Goal: Information Seeking & Learning: Find specific fact

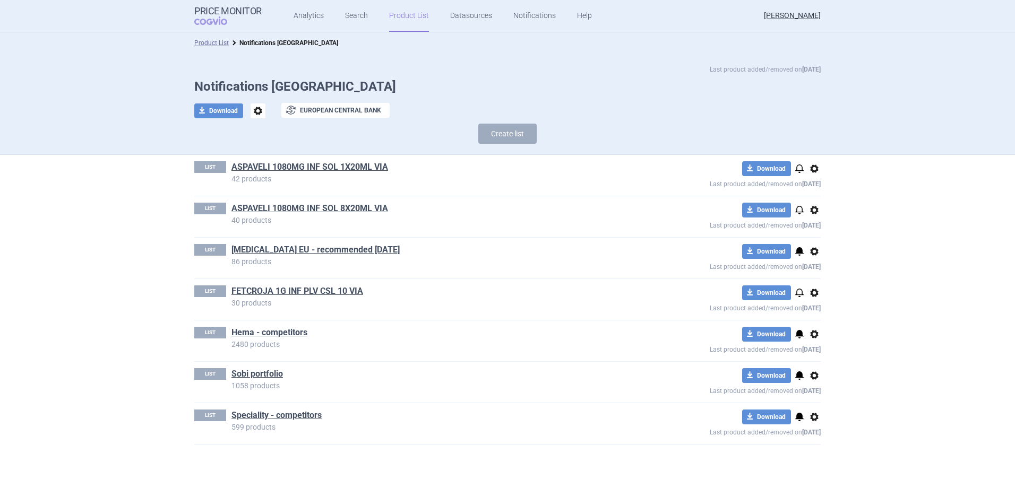
click at [393, 18] on link "Product List" at bounding box center [409, 16] width 40 height 32
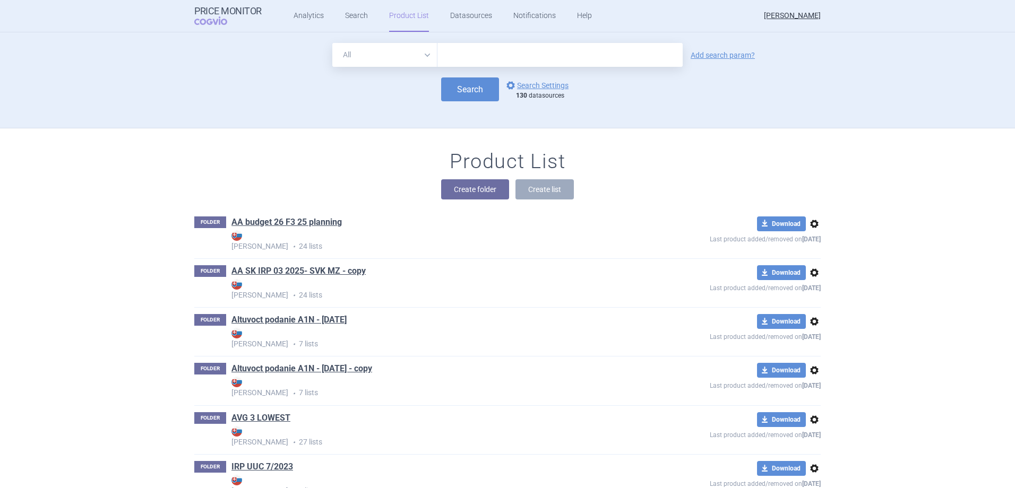
scroll to position [96, 0]
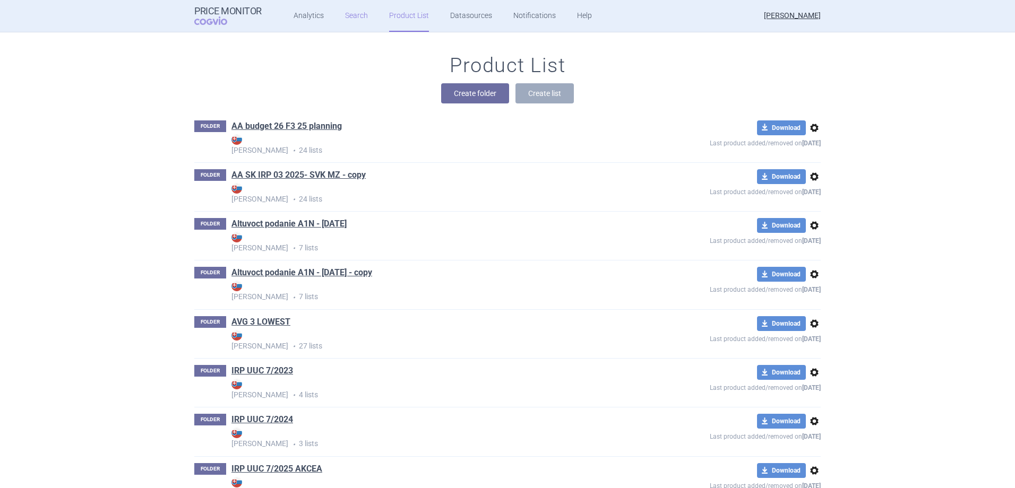
click at [353, 18] on link "Search" at bounding box center [356, 16] width 23 height 32
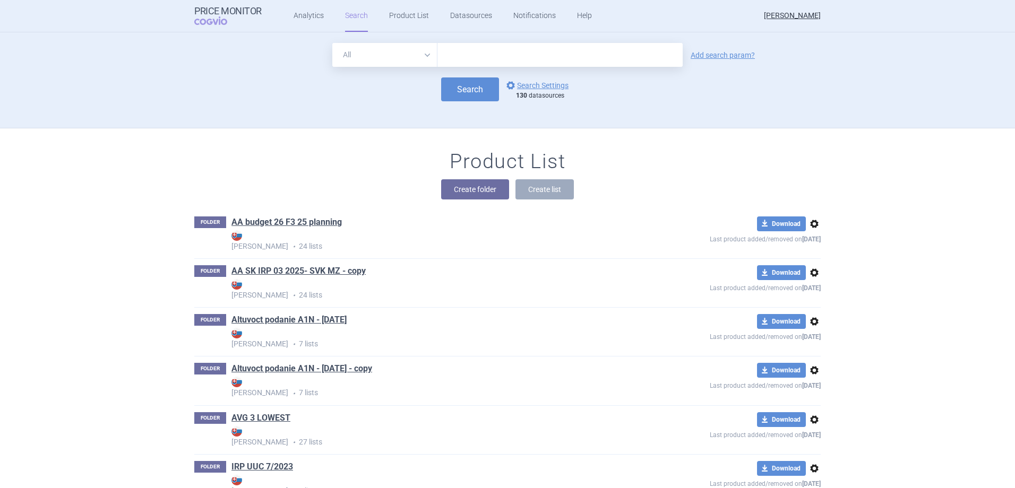
click at [425, 60] on select "All Brand Name ATC Company Active Substance Country Newer than" at bounding box center [384, 55] width 105 height 24
select select "brandName"
click at [332, 43] on select "All Brand Name ATC Company Active Substance Country Newer than" at bounding box center [384, 55] width 105 height 24
click at [470, 43] on input "text" at bounding box center [559, 55] width 245 height 24
type input "Elocta"
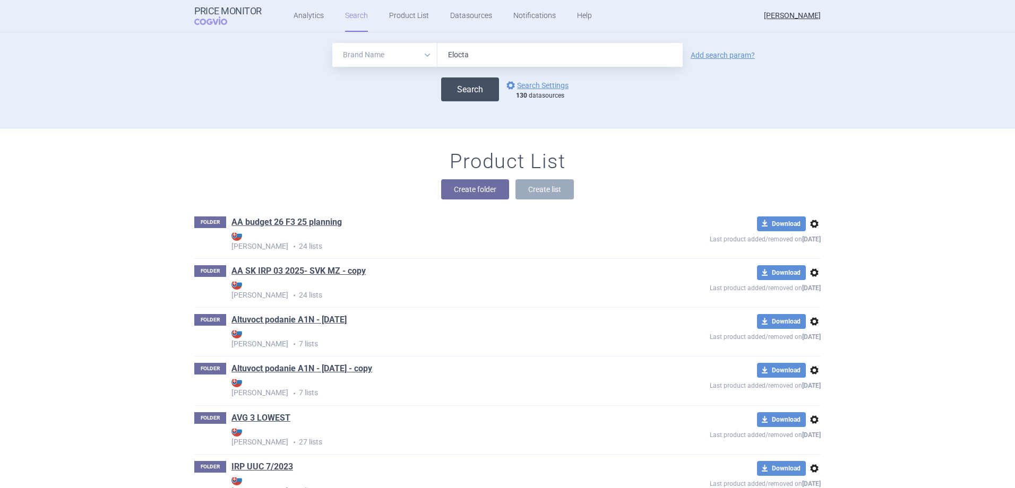
click at [481, 92] on button "Search" at bounding box center [470, 89] width 58 height 24
select select "brandName"
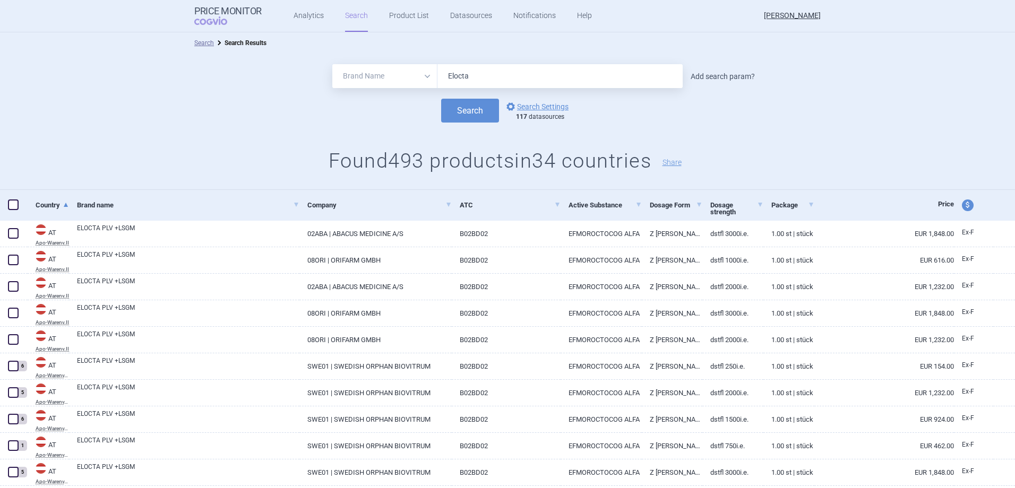
click at [736, 73] on link "Add search param?" at bounding box center [722, 76] width 64 height 7
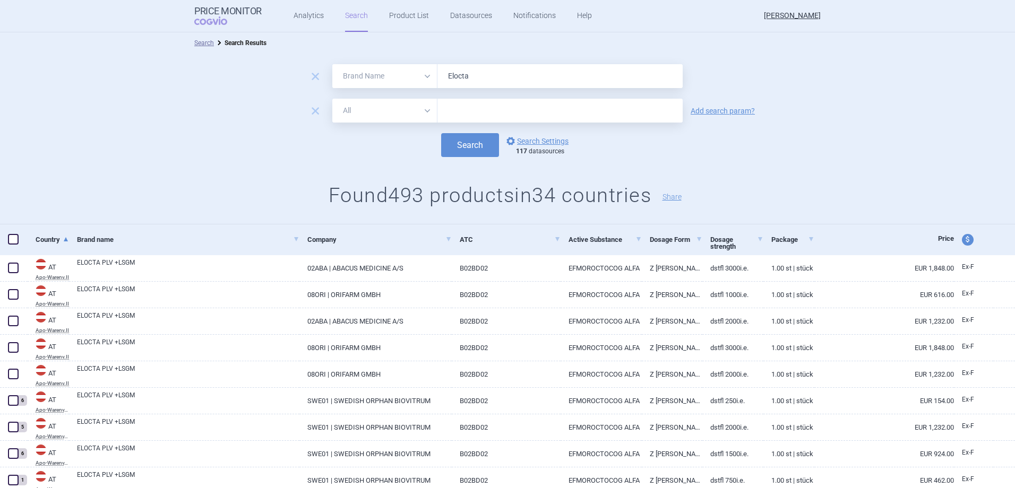
click at [413, 114] on select "All Brand Name ATC Company Active Substance Country Newer than" at bounding box center [384, 111] width 105 height 24
select select "country"
click at [332, 99] on select "All Brand Name ATC Company Active Substance Country Newer than" at bounding box center [384, 111] width 105 height 24
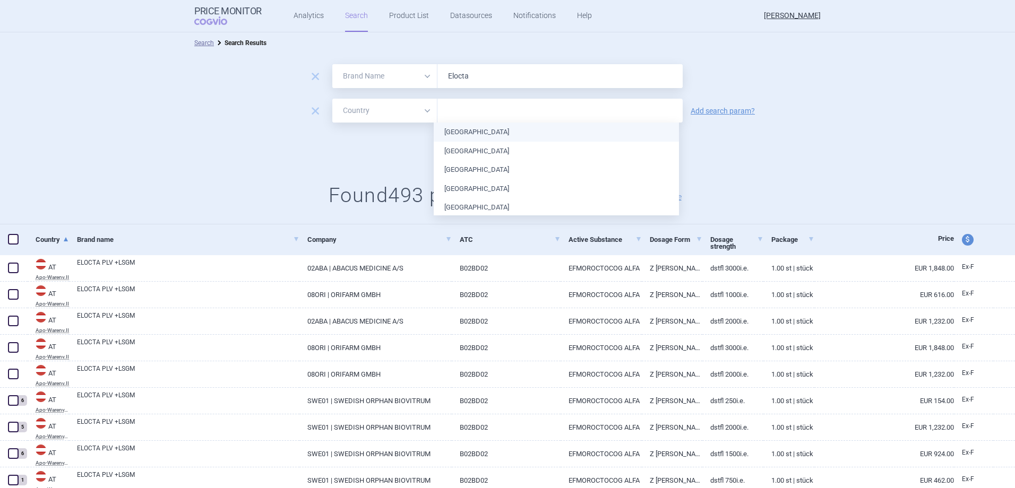
click at [462, 113] on input "text" at bounding box center [560, 111] width 235 height 14
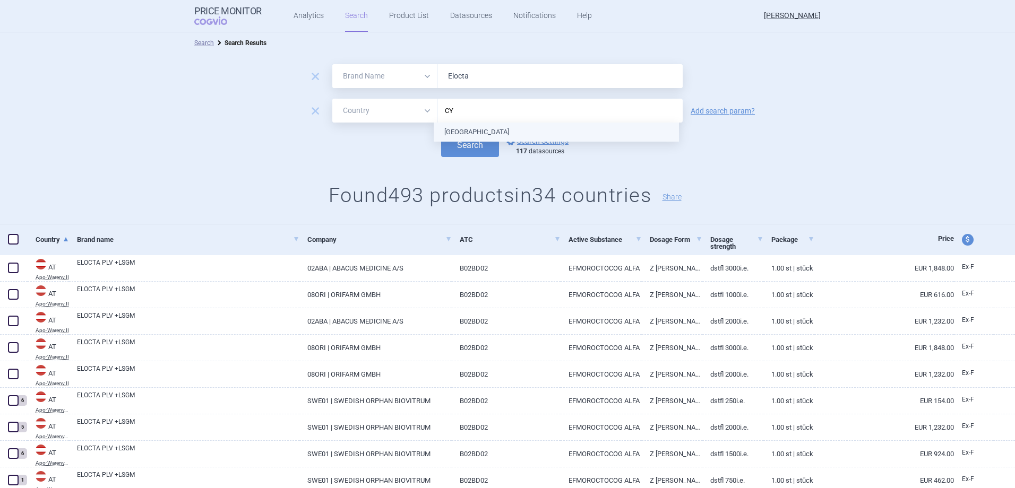
type input "C"
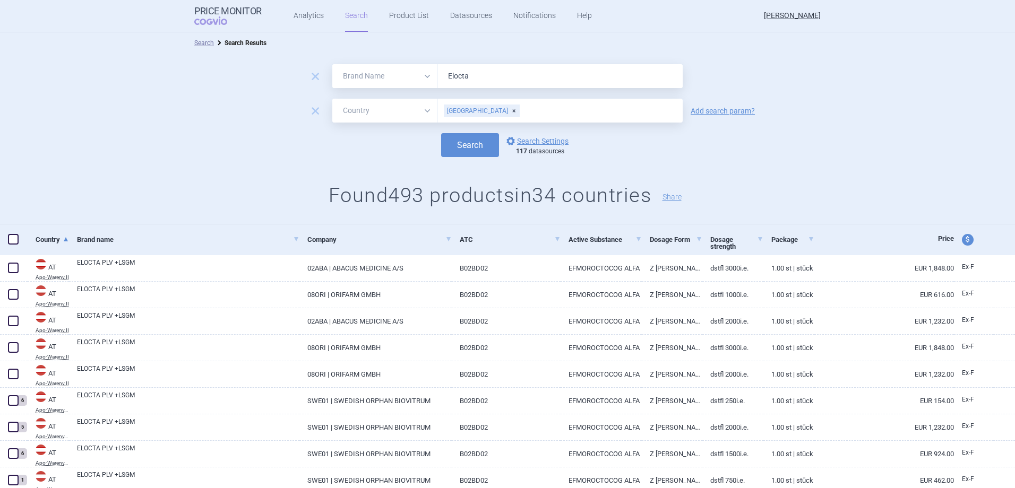
click at [821, 139] on div "Search options Search Settings 117 datasources" at bounding box center [507, 145] width 1015 height 24
click at [456, 141] on button "Search" at bounding box center [470, 145] width 58 height 24
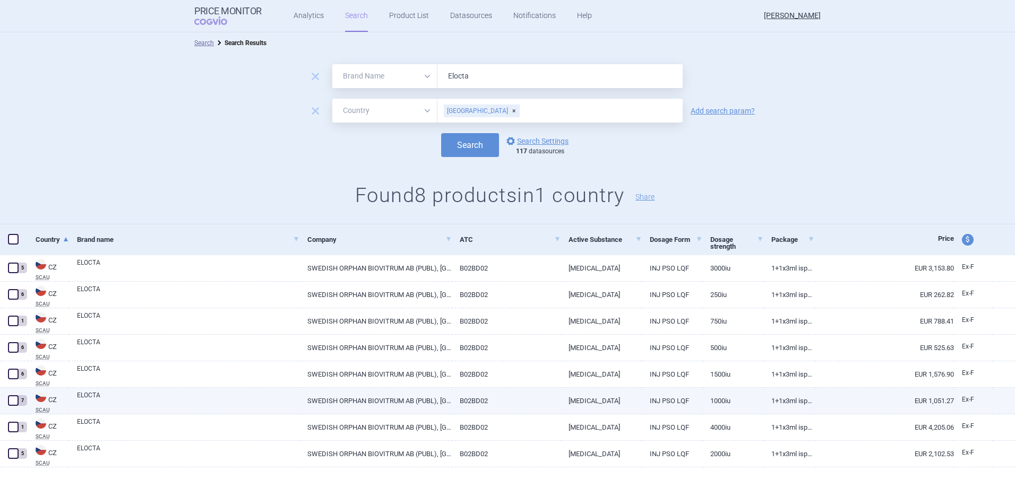
click at [778, 401] on link "1+1X3ML ISP+AD" at bounding box center [788, 401] width 51 height 26
select select "EUR"
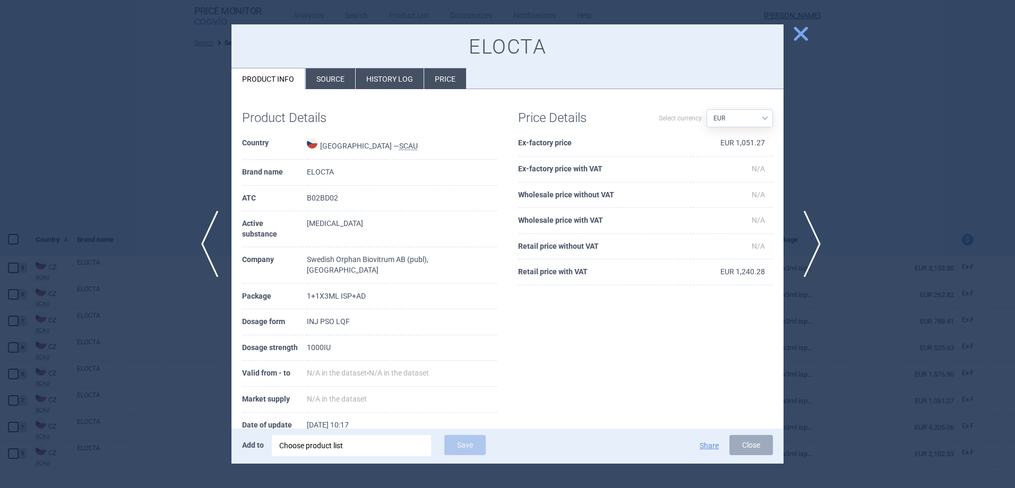
click at [799, 240] on span "next" at bounding box center [809, 244] width 24 height 67
click at [210, 251] on span "previous" at bounding box center [206, 244] width 24 height 67
click at [205, 245] on span "previous" at bounding box center [206, 244] width 24 height 67
click at [802, 39] on span "close" at bounding box center [800, 33] width 19 height 19
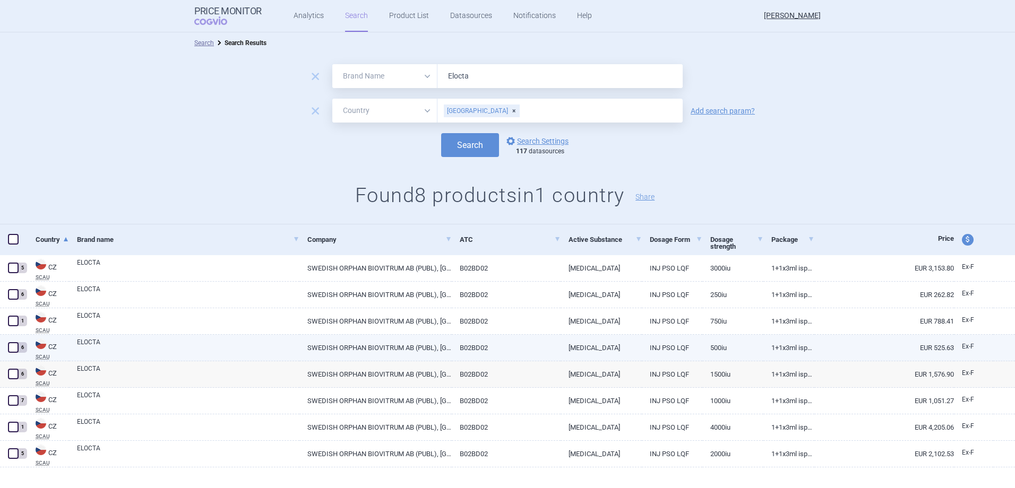
click at [920, 336] on link "EUR 525.63" at bounding box center [884, 348] width 140 height 26
select select "EUR"
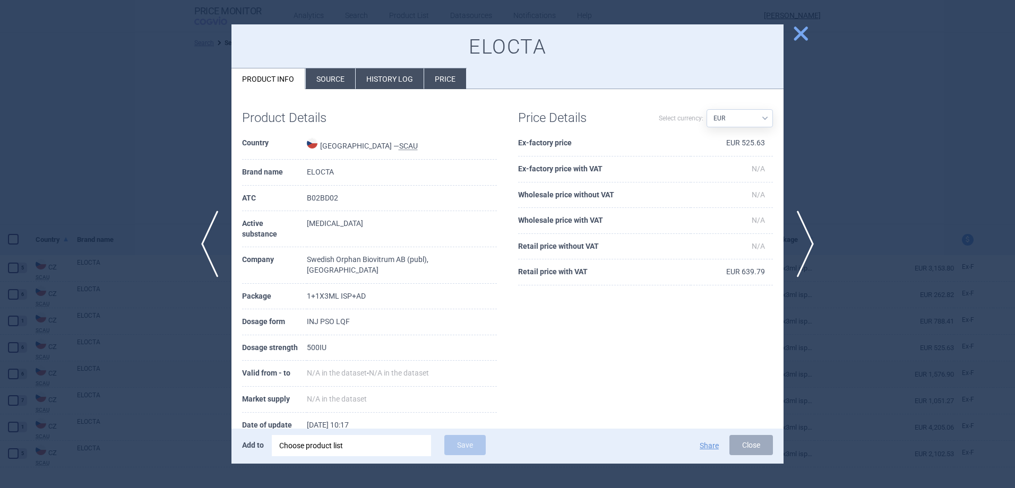
click at [797, 38] on span "close" at bounding box center [800, 33] width 19 height 19
